Goal: Task Accomplishment & Management: Manage account settings

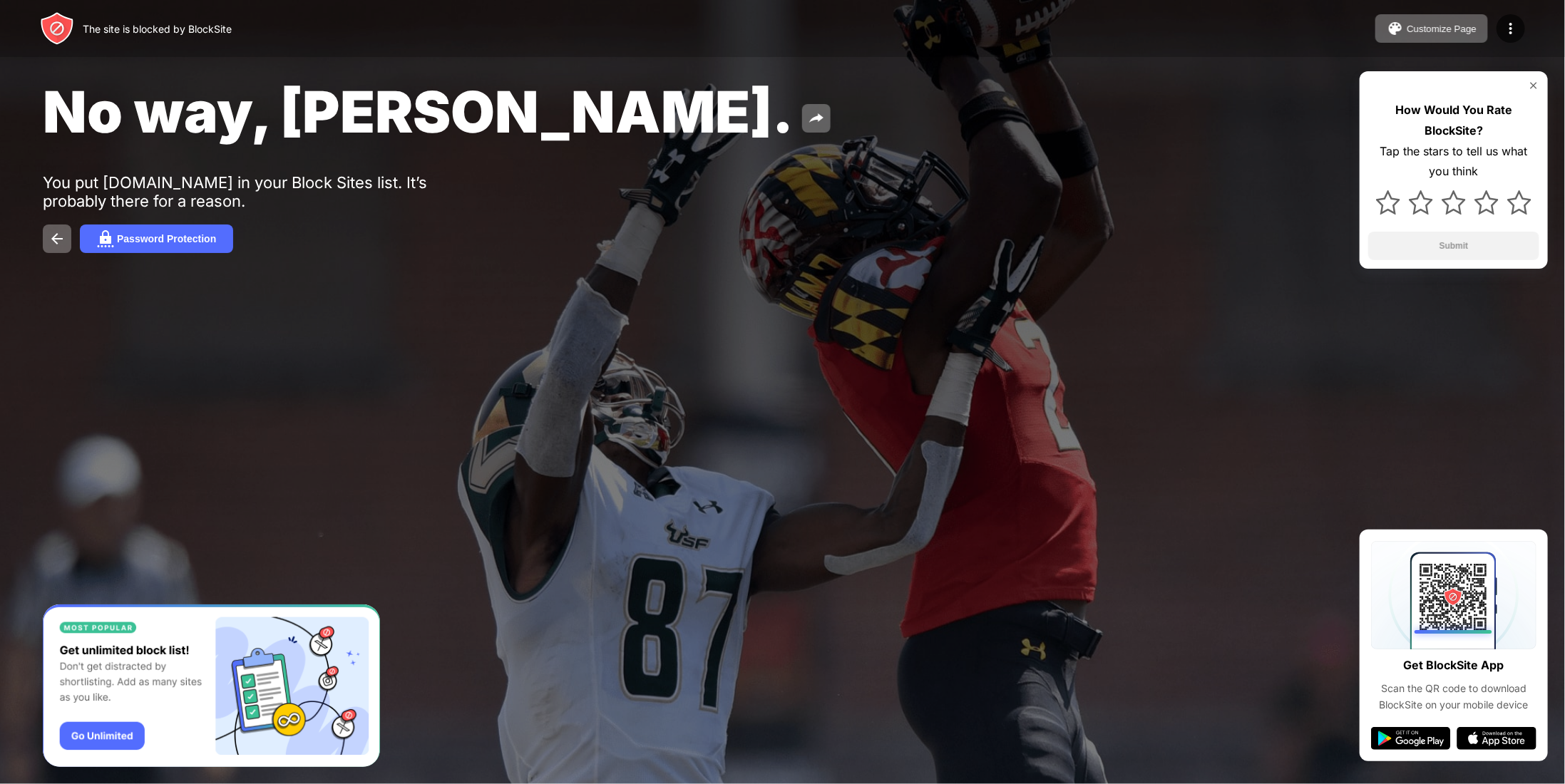
drag, startPoint x: 932, startPoint y: 155, endPoint x: 916, endPoint y: 158, distance: 16.3
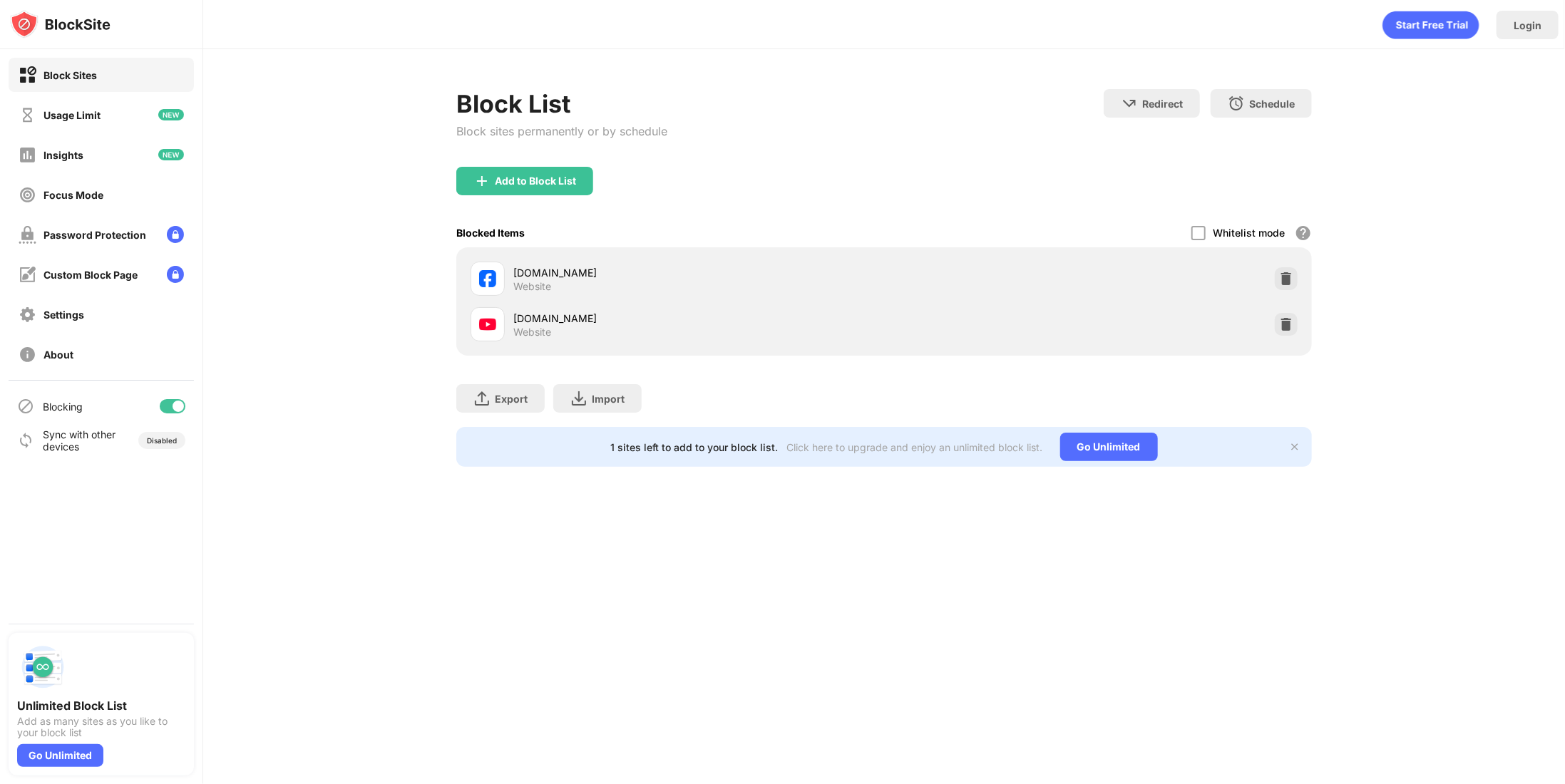
click at [163, 399] on div "Blocking" at bounding box center [101, 406] width 186 height 34
click at [166, 405] on div at bounding box center [172, 406] width 25 height 15
click at [181, 404] on div at bounding box center [172, 406] width 25 height 15
click at [166, 401] on div at bounding box center [172, 406] width 25 height 15
click at [154, 411] on div "Blocking" at bounding box center [101, 406] width 186 height 34
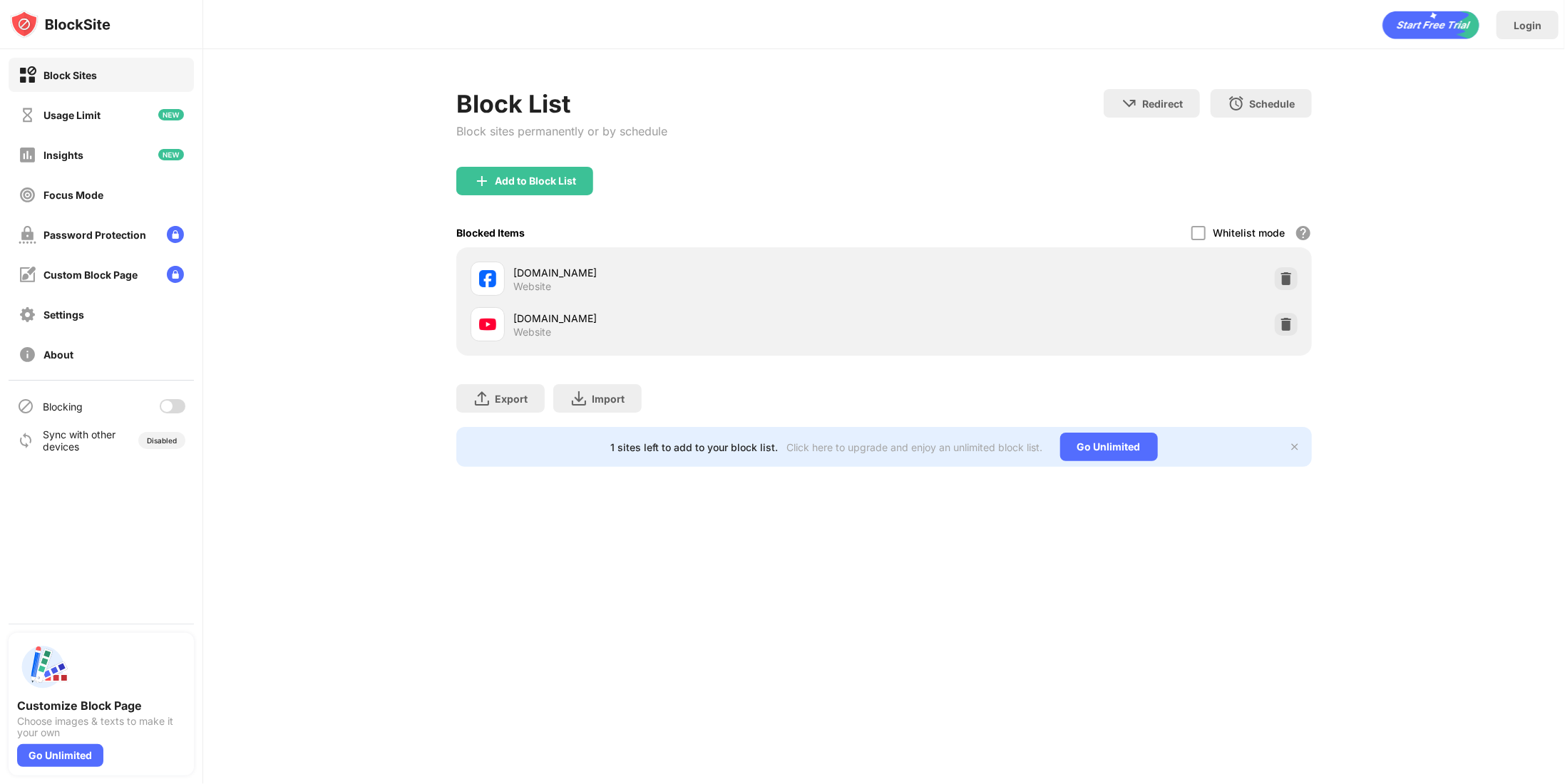
click at [164, 411] on div at bounding box center [172, 406] width 25 height 15
